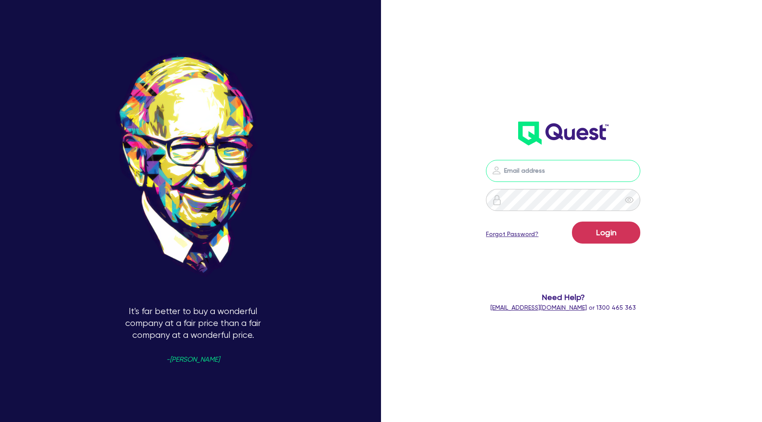
click at [585, 165] on input "email" at bounding box center [563, 171] width 154 height 22
type input "[PERSON_NAME][EMAIL_ADDRESS][DOMAIN_NAME]"
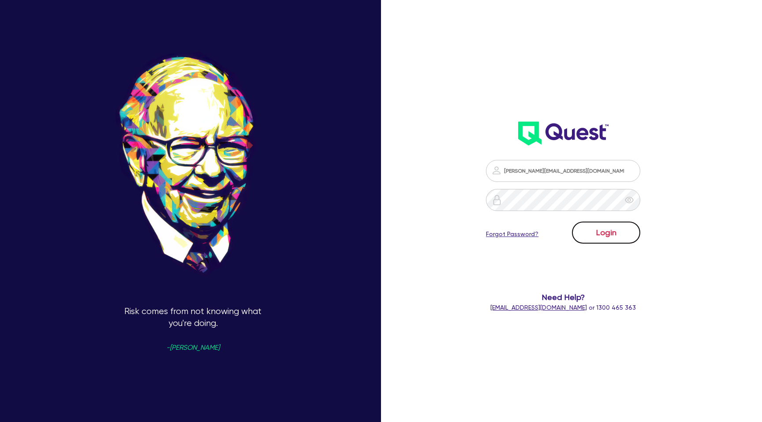
click at [623, 233] on button "Login" at bounding box center [606, 233] width 68 height 22
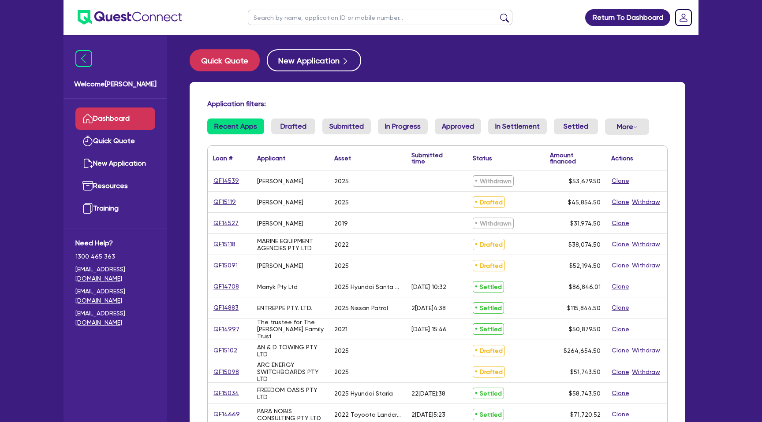
click at [295, 19] on input "text" at bounding box center [380, 17] width 265 height 15
type input "[PERSON_NAME]a"
click at [497, 13] on button "submit" at bounding box center [504, 19] width 14 height 12
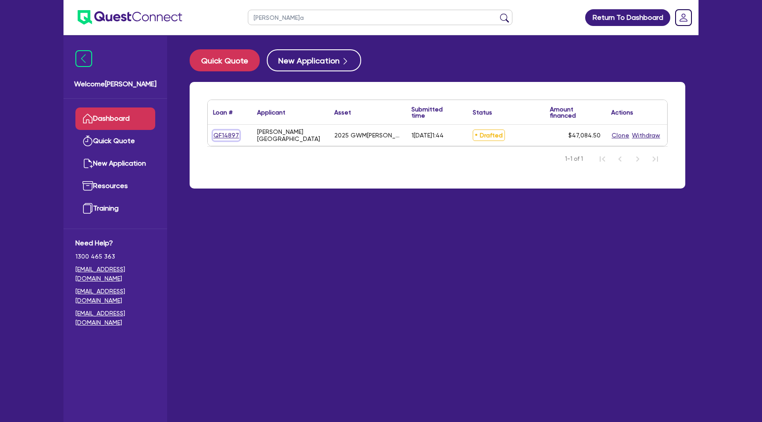
click at [216, 135] on link "QF14897" at bounding box center [226, 136] width 26 height 10
select select "CARS_AND_LIGHT_TRUCKS"
select select "PASSENGER_VEHICLES"
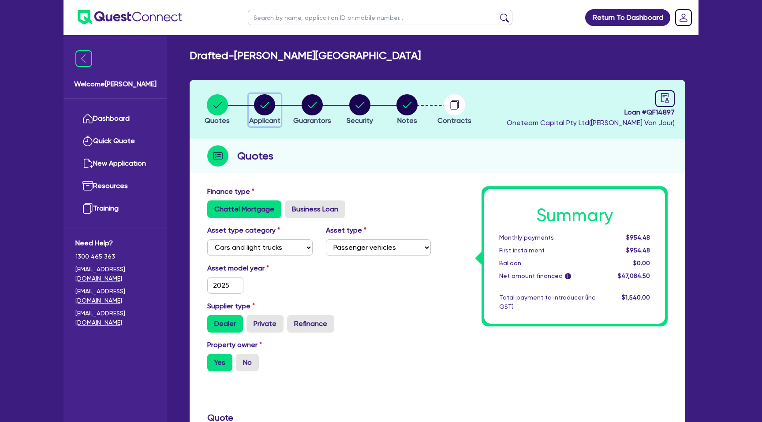
click at [261, 106] on circle "button" at bounding box center [264, 104] width 21 height 21
select select "SOLE_TRADER"
select select "FINANCIAL_INSURANCE"
select select "INVESTMENT_ADVISERS"
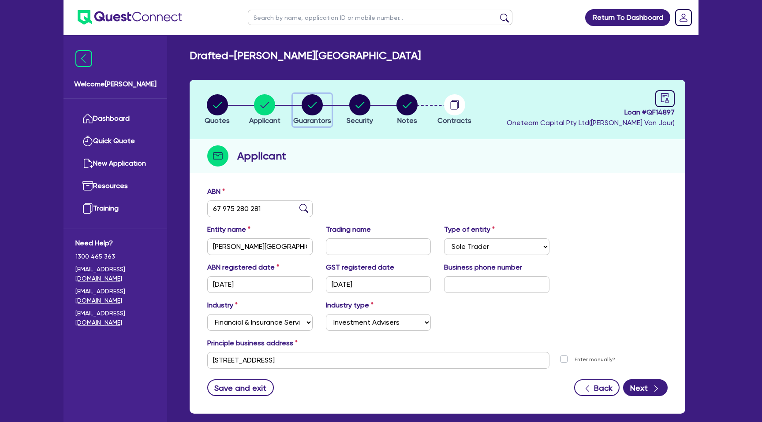
click at [317, 111] on circle "button" at bounding box center [312, 104] width 21 height 21
select select "MRS"
select select "[GEOGRAPHIC_DATA]"
select select "MARRIED"
select select "CASH"
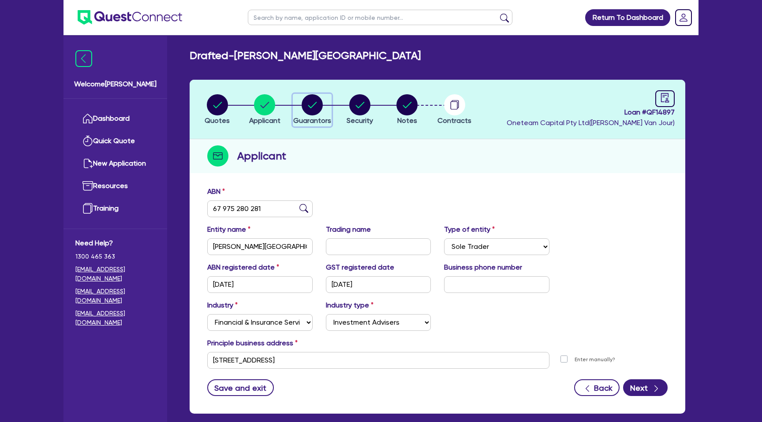
select select "VEHICLE"
select select "VEHICLE_LOAN"
select select "CREDIT_CARD"
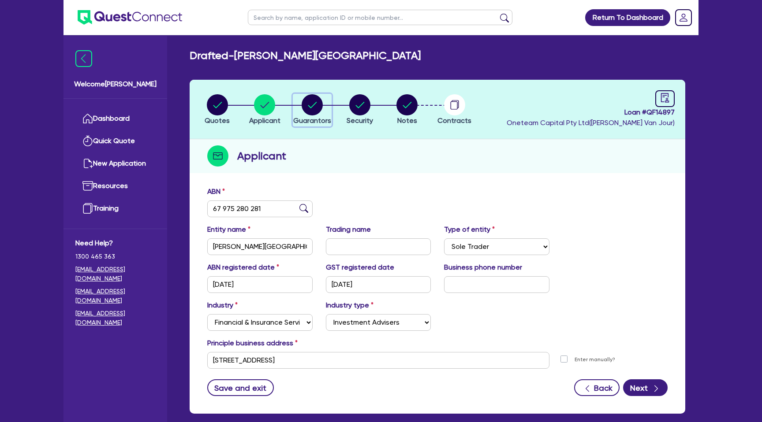
select select "CREDIT_CARD"
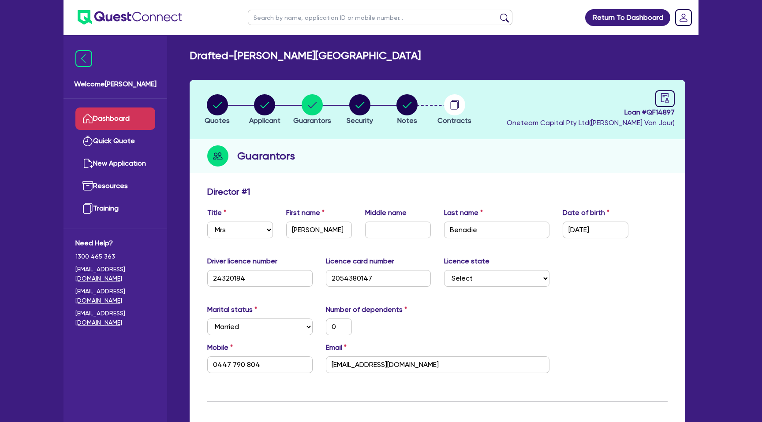
click at [117, 123] on link "Dashboard" at bounding box center [115, 119] width 80 height 22
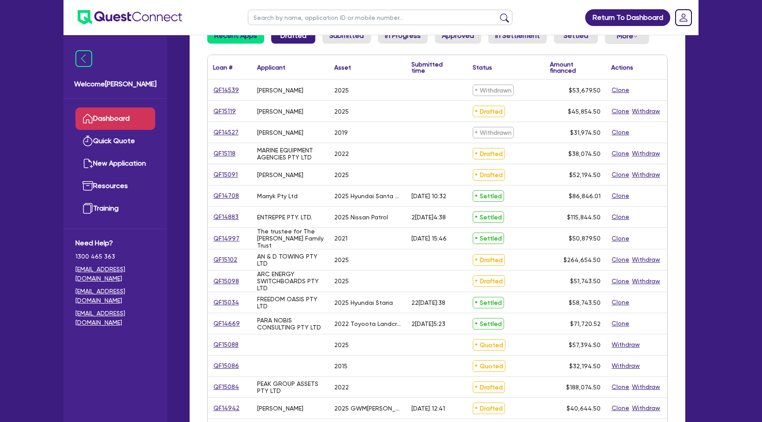
scroll to position [88, 0]
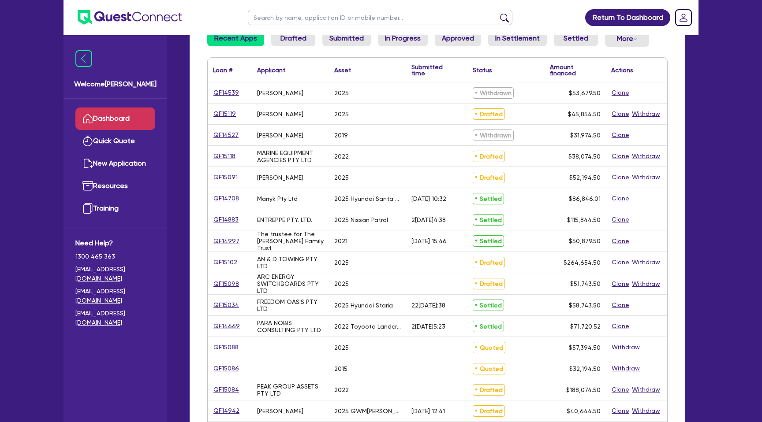
click at [302, 23] on input "text" at bounding box center [380, 17] width 265 height 15
type input "[PERSON_NAME]"
click at [497, 13] on button "submit" at bounding box center [504, 19] width 14 height 12
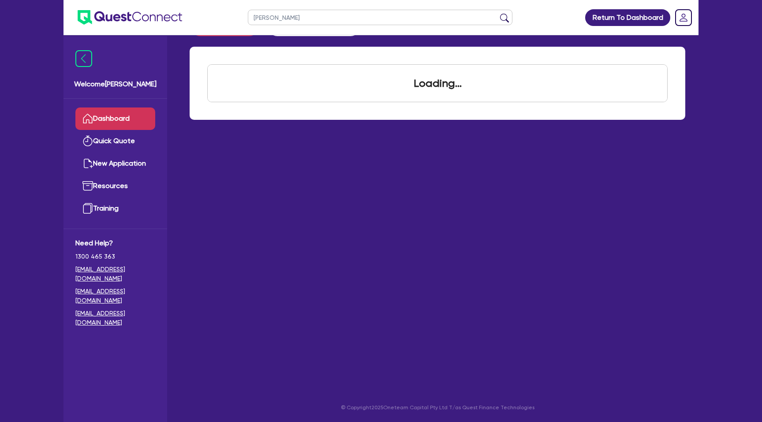
scroll to position [35, 0]
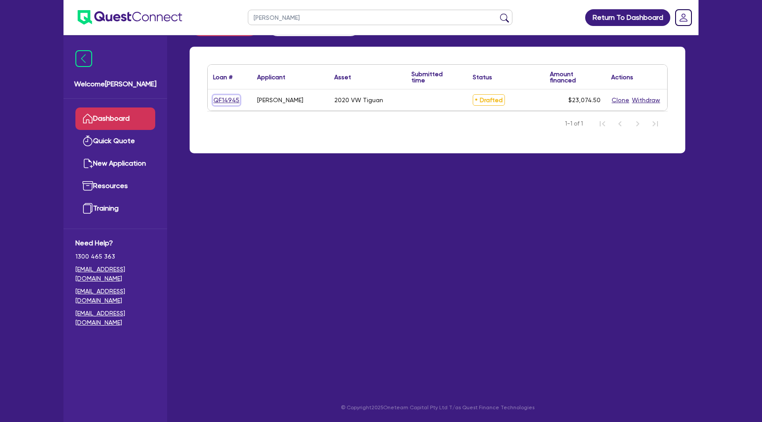
click at [229, 101] on link "QF14945" at bounding box center [226, 100] width 27 height 10
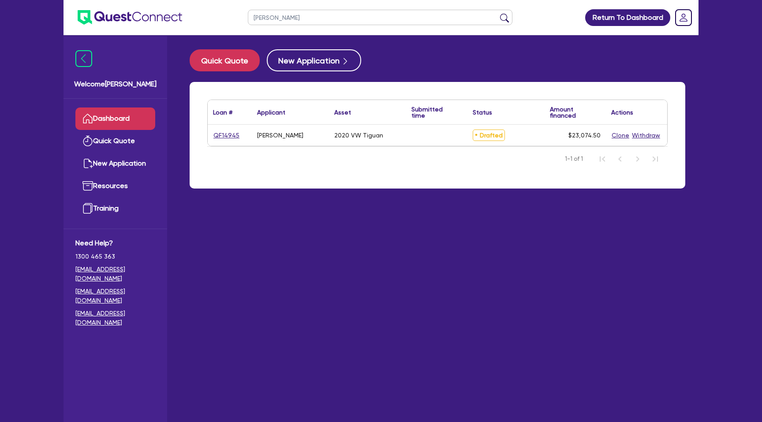
select select "CARS_AND_LIGHT_TRUCKS"
select select "PASSENGER_VEHICLES"
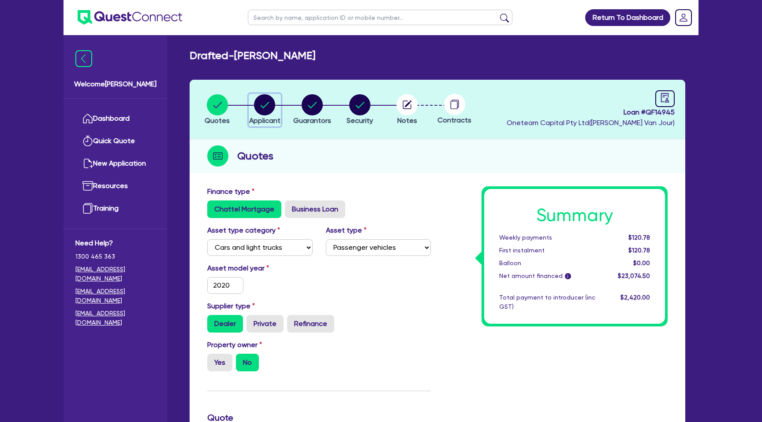
click at [264, 99] on circle "button" at bounding box center [264, 104] width 21 height 21
select select "SOLE_TRADER"
select select "RENTAL_REAL_ESTATE"
select select "REAL_ESTATE_SERVICES"
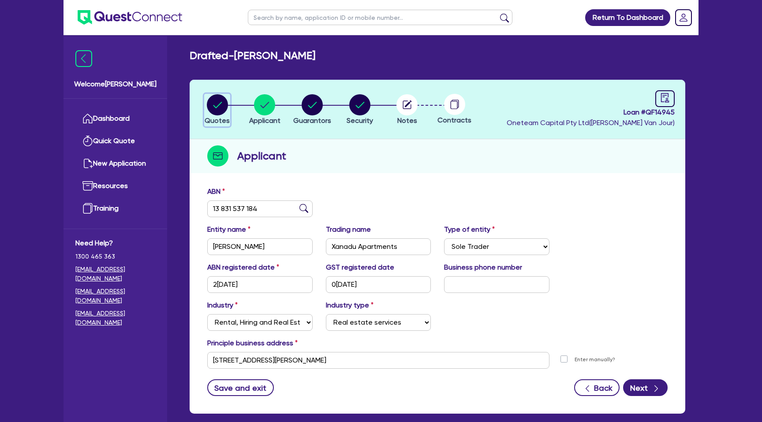
click at [214, 100] on circle "button" at bounding box center [217, 104] width 21 height 21
select select "CARS_AND_LIGHT_TRUCKS"
select select "PASSENGER_VEHICLES"
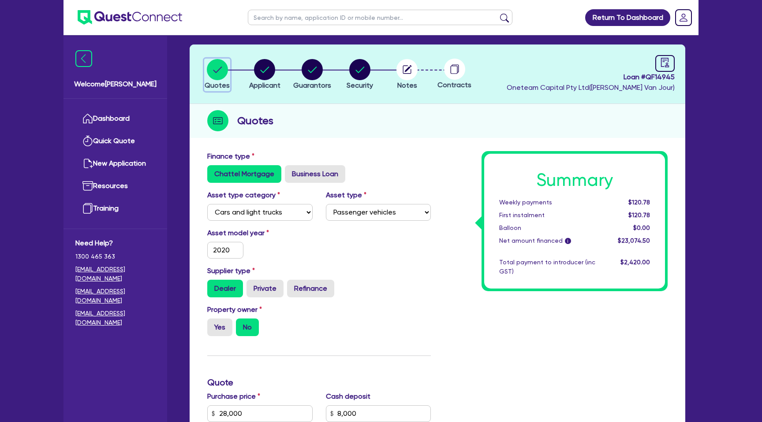
scroll to position [12, 0]
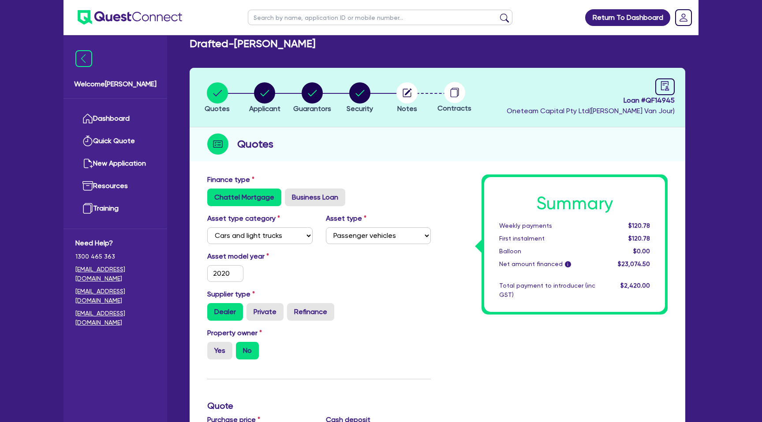
click at [265, 81] on header "Quotes Applicant [GEOGRAPHIC_DATA] Security Notes Contracts Loan # QF14945 Onet…" at bounding box center [438, 98] width 496 height 60
click at [265, 94] on icon "button" at bounding box center [265, 93] width 9 height 6
select select "SOLE_TRADER"
select select "RENTAL_REAL_ESTATE"
select select "REAL_ESTATE_SERVICES"
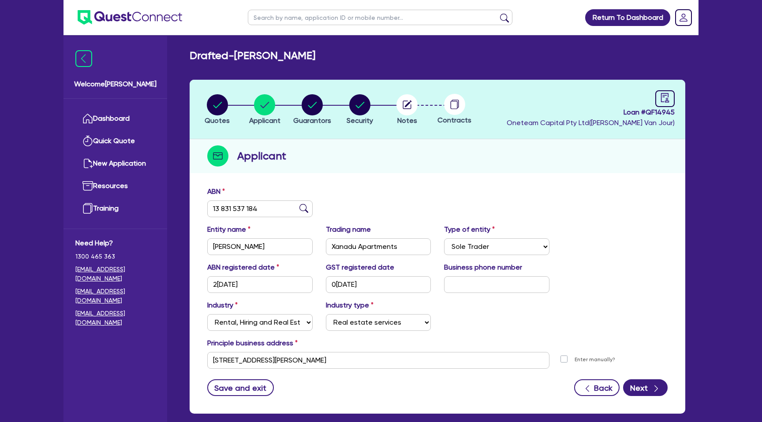
click at [277, 16] on input "text" at bounding box center [380, 17] width 265 height 15
type input "[PERSON_NAME]a"
click button "submit" at bounding box center [504, 19] width 14 height 12
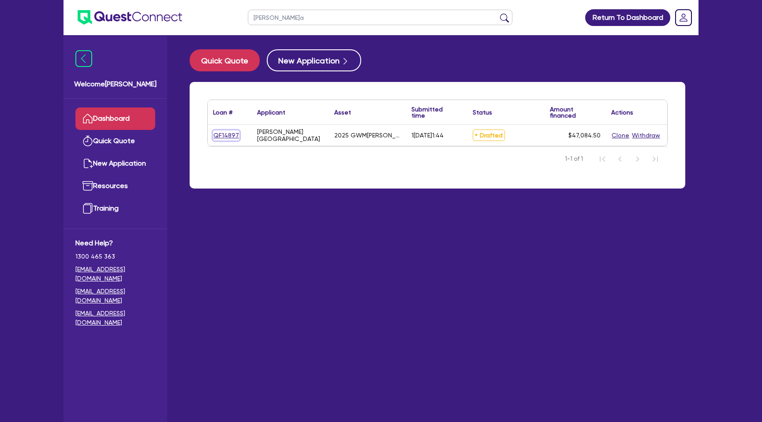
click at [228, 135] on link "QF14897" at bounding box center [226, 136] width 26 height 10
select select "CARS_AND_LIGHT_TRUCKS"
select select "PASSENGER_VEHICLES"
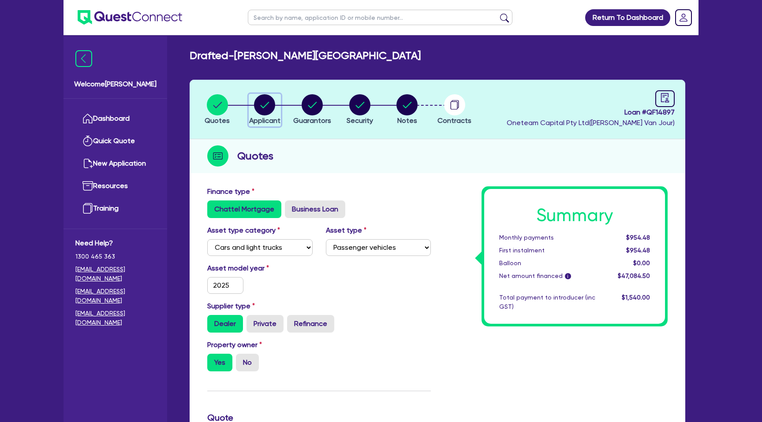
click at [267, 102] on circle "button" at bounding box center [264, 104] width 21 height 21
select select "SOLE_TRADER"
select select "FINANCIAL_INSURANCE"
select select "INVESTMENT_ADVISERS"
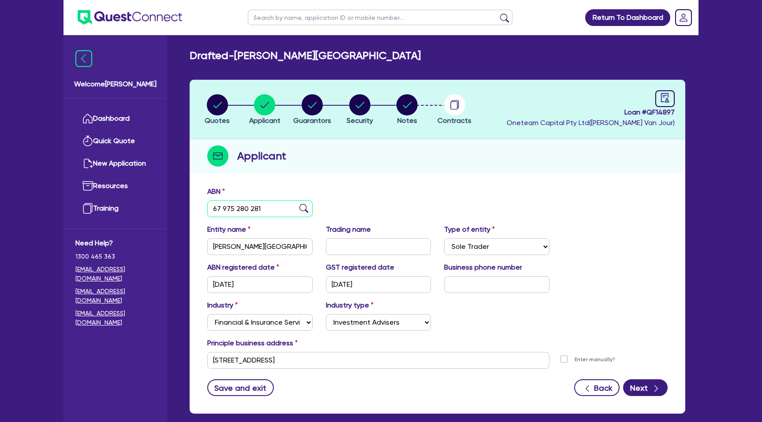
click at [231, 209] on input "67 975 280 281" at bounding box center [259, 209] width 105 height 17
click at [365, 153] on div "Applicant" at bounding box center [438, 156] width 496 height 34
click at [154, 8] on ul at bounding box center [122, 17] width 119 height 35
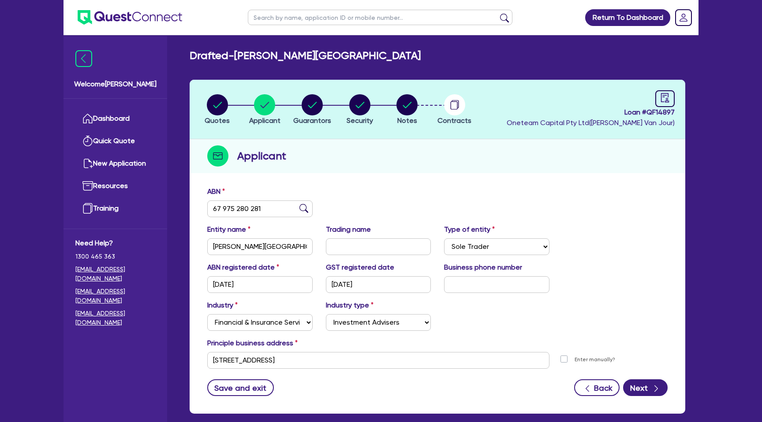
click at [362, 132] on header "Quotes Applicant [GEOGRAPHIC_DATA] Security Notes Contracts Loan # QF14897 Onet…" at bounding box center [438, 110] width 496 height 60
click at [122, 112] on link "Dashboard" at bounding box center [115, 119] width 80 height 22
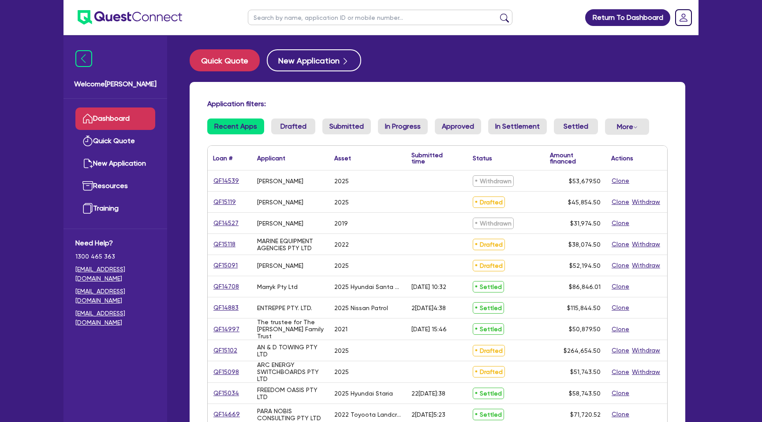
click at [304, 18] on input "text" at bounding box center [380, 17] width 265 height 15
type input "[PERSON_NAME]a"
click at [497, 13] on button "submit" at bounding box center [504, 19] width 14 height 12
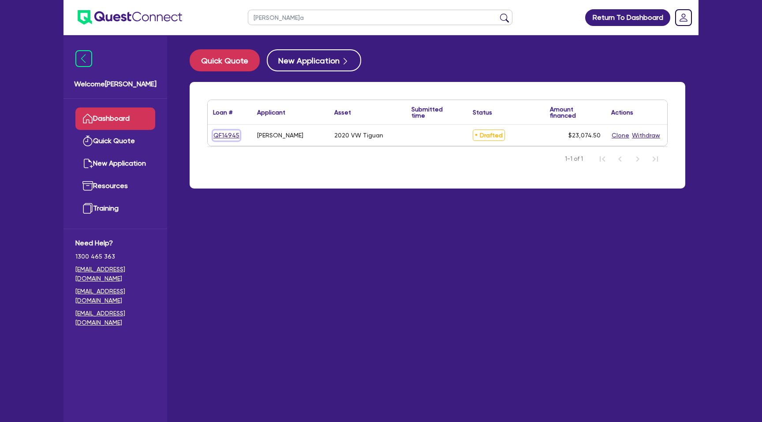
click at [229, 134] on link "QF14945" at bounding box center [226, 136] width 27 height 10
select select "CARS_AND_LIGHT_TRUCKS"
select select "PASSENGER_VEHICLES"
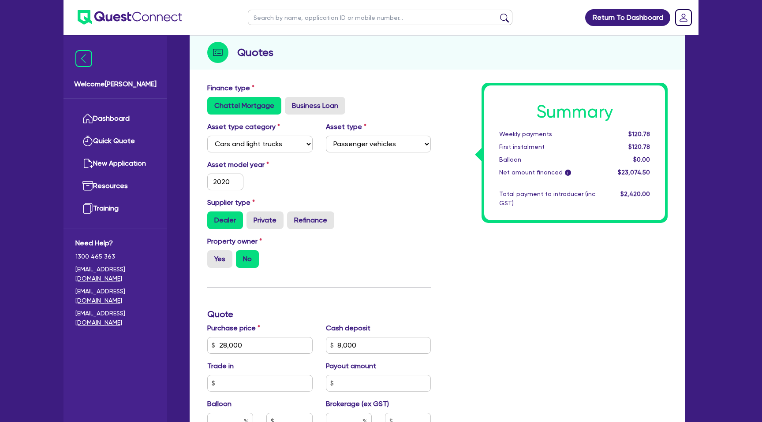
scroll to position [33, 0]
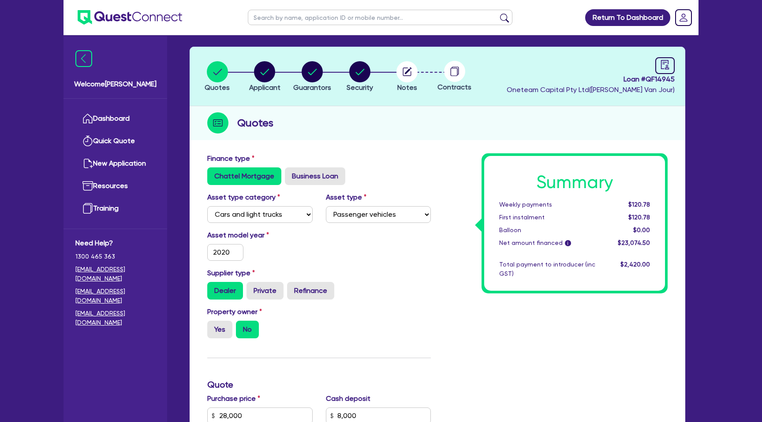
click at [260, 59] on header "Quotes Applicant [GEOGRAPHIC_DATA] Security Notes Contracts Loan # QF14945 Onet…" at bounding box center [438, 77] width 496 height 60
click at [263, 74] on circle "button" at bounding box center [264, 71] width 21 height 21
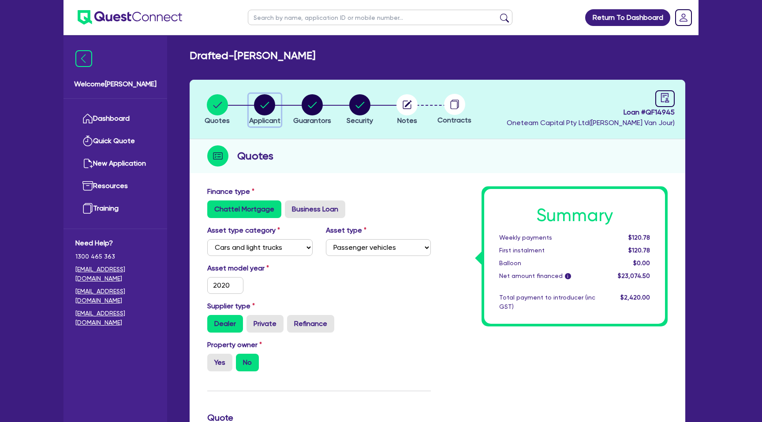
select select "SOLE_TRADER"
select select "RENTAL_REAL_ESTATE"
select select "REAL_ESTATE_SERVICES"
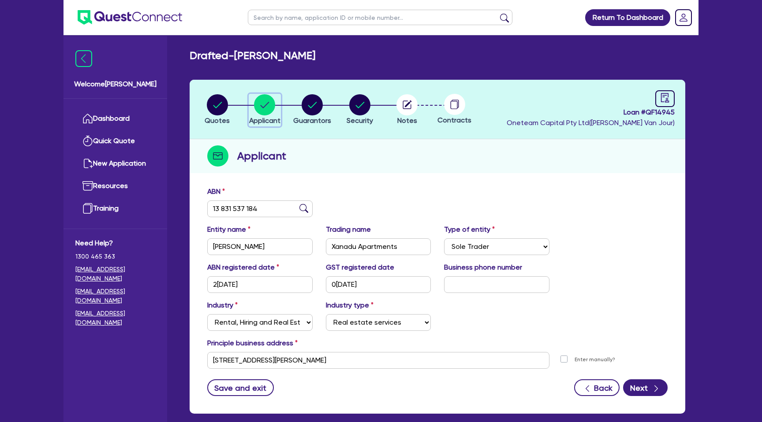
scroll to position [45, 0]
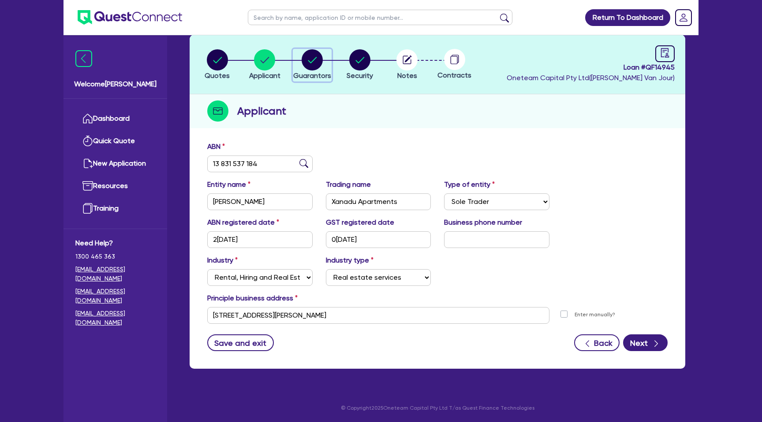
click at [316, 51] on circle "button" at bounding box center [312, 59] width 21 height 21
select select "MRS"
select select "VIC"
select select "SINGLE"
select select "CASH"
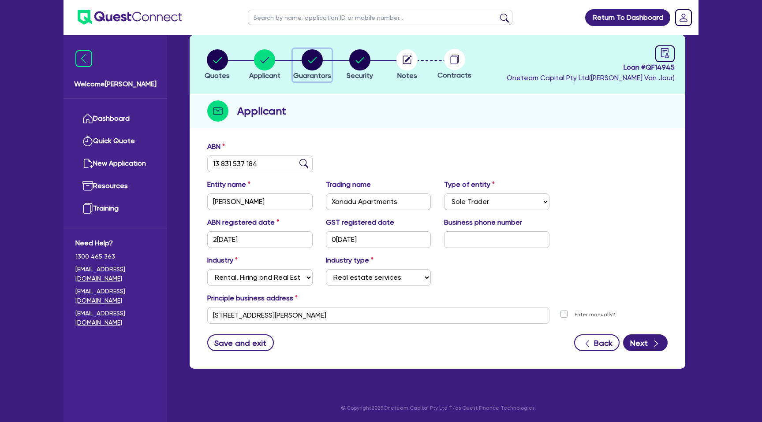
select select "CREDIT_CARD"
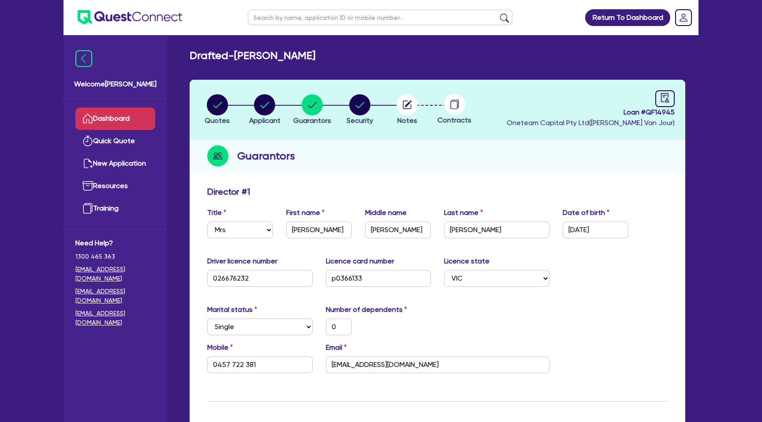
click at [102, 113] on link "Dashboard" at bounding box center [115, 119] width 80 height 22
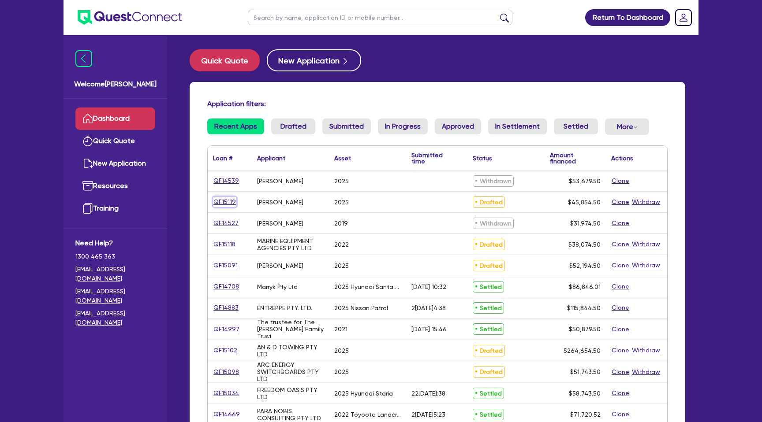
click at [224, 202] on link "QF15119" at bounding box center [224, 202] width 23 height 10
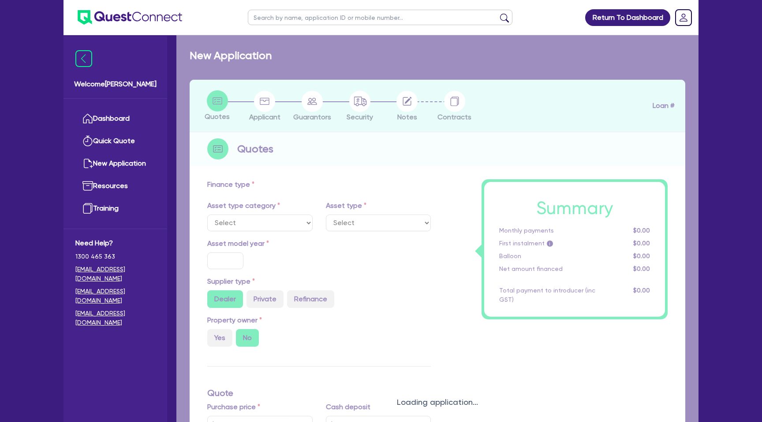
select select "CARS_AND_LIGHT_TRUCKS"
type input "2025"
radio input "true"
type input "62,780"
type input "20,000"
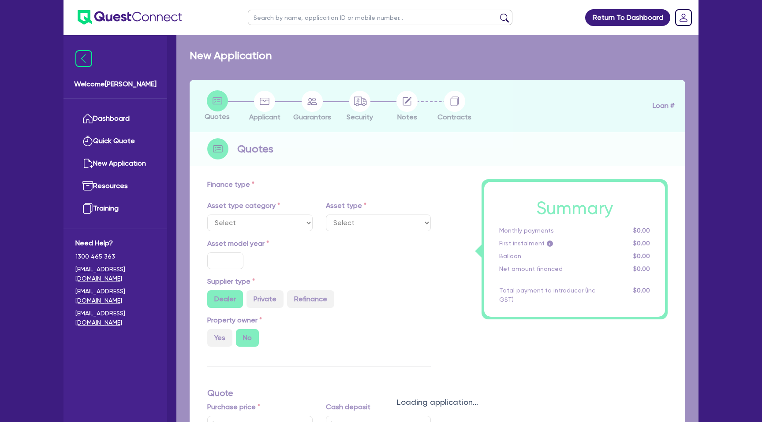
type input "15.92"
type input "10,000"
type input "1"
type input "458.55"
type input "6.99"
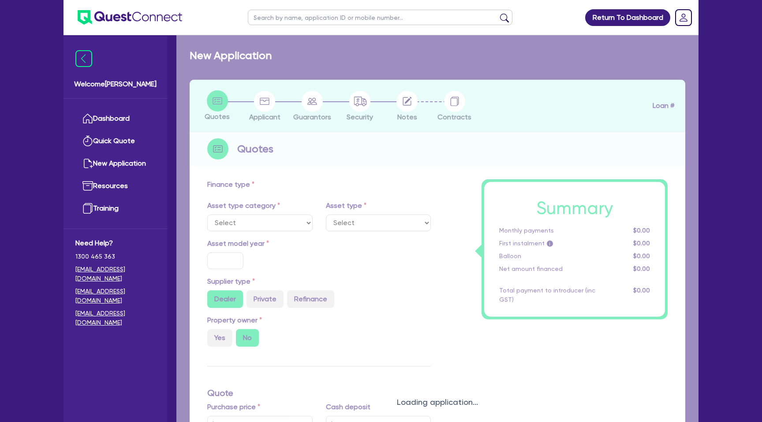
type input "2,200"
select select "PASSENGER_VEHICLES"
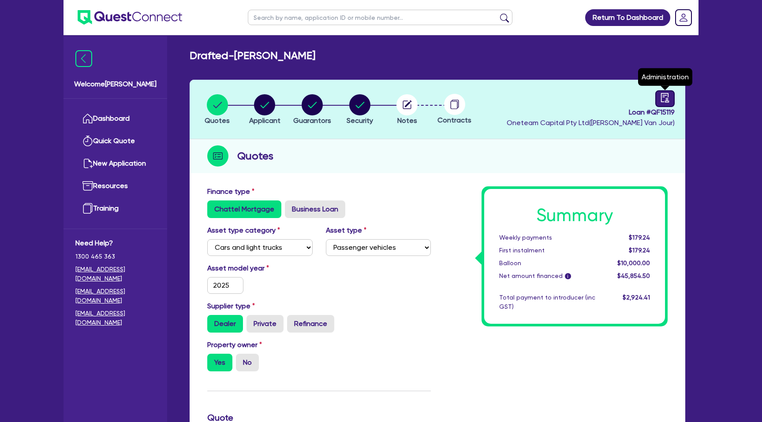
click at [662, 101] on icon "audit" at bounding box center [665, 98] width 10 height 10
select select "DRAFTED_NEW"
select select "Other"
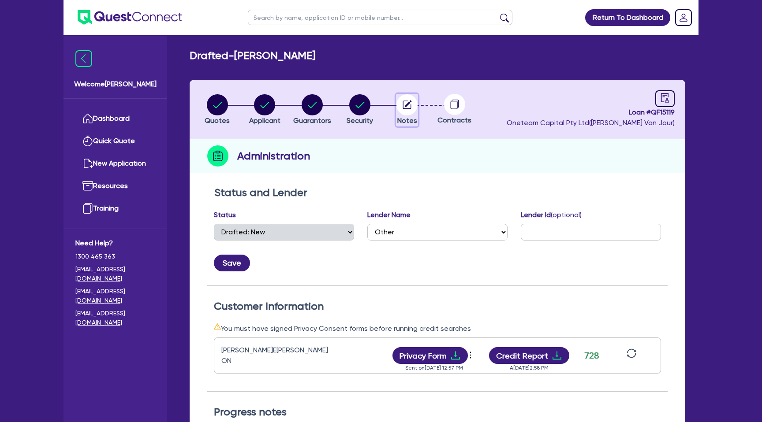
click at [407, 98] on circle "button" at bounding box center [406, 104] width 21 height 21
select select "Other"
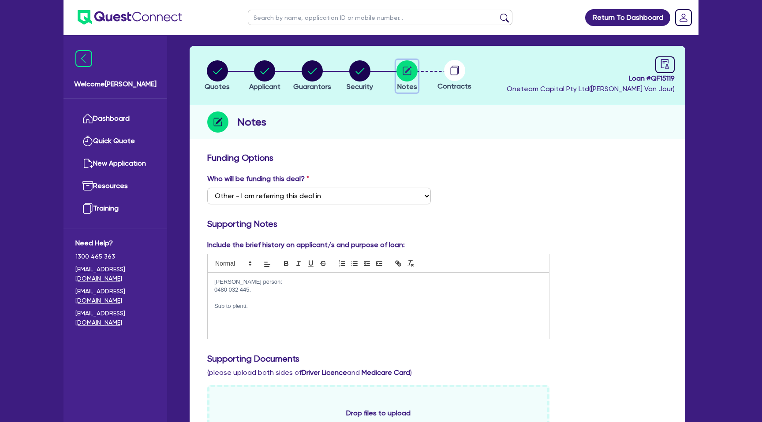
scroll to position [41, 0]
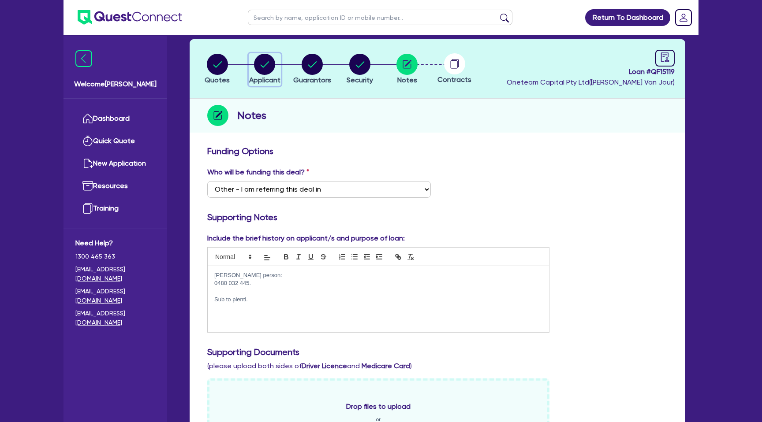
click at [261, 64] on circle "button" at bounding box center [264, 64] width 21 height 21
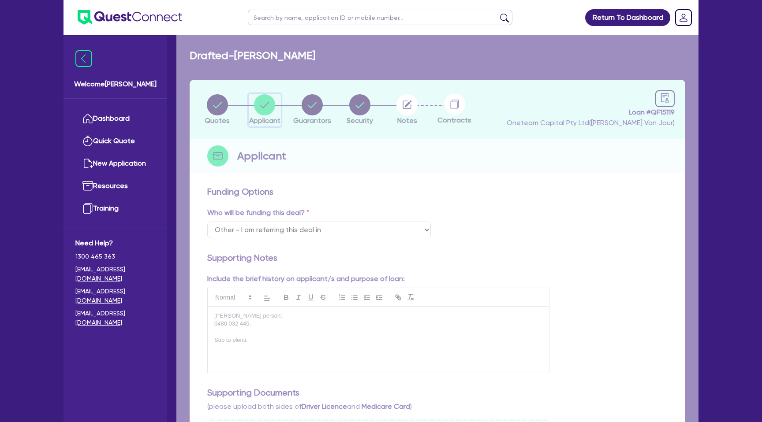
select select "SOLE_TRADER"
select select "BUILDING_CONSTRUCTION"
select select "TRADES_SERVICES_CONSUMERS"
